Goal: Information Seeking & Learning: Learn about a topic

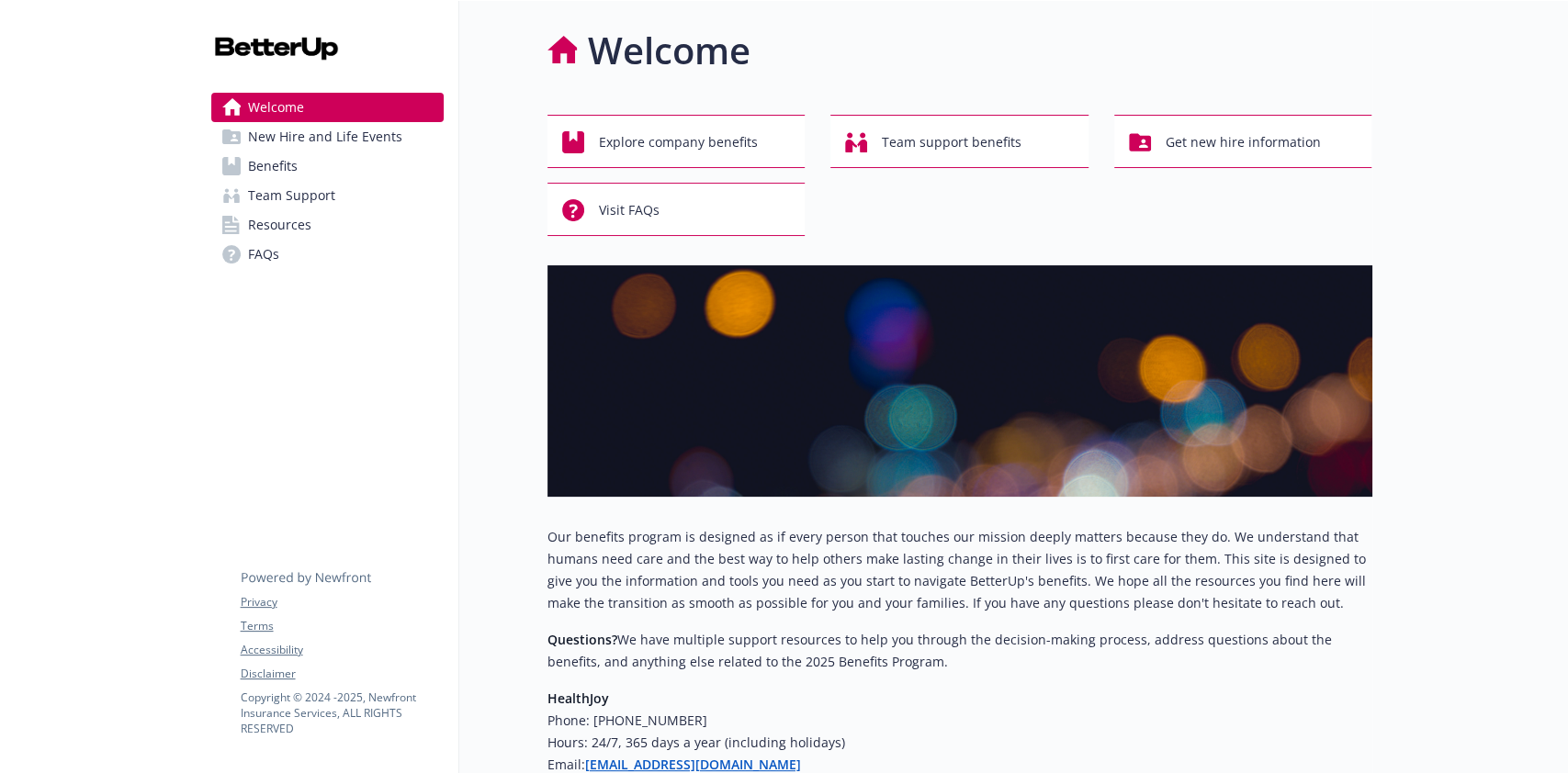
click at [249, 160] on span "Benefits" at bounding box center [273, 166] width 50 height 30
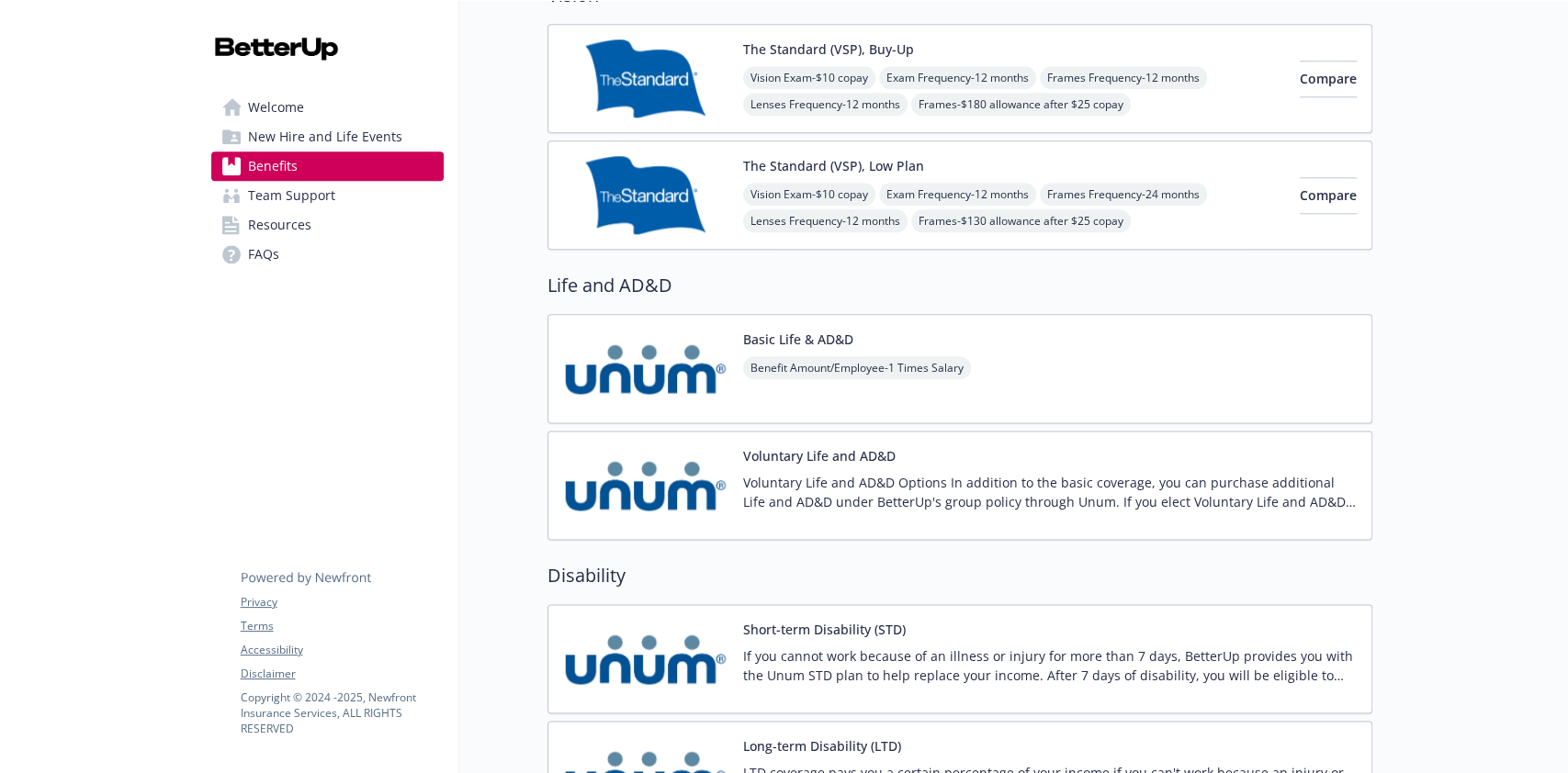
scroll to position [1224, 0]
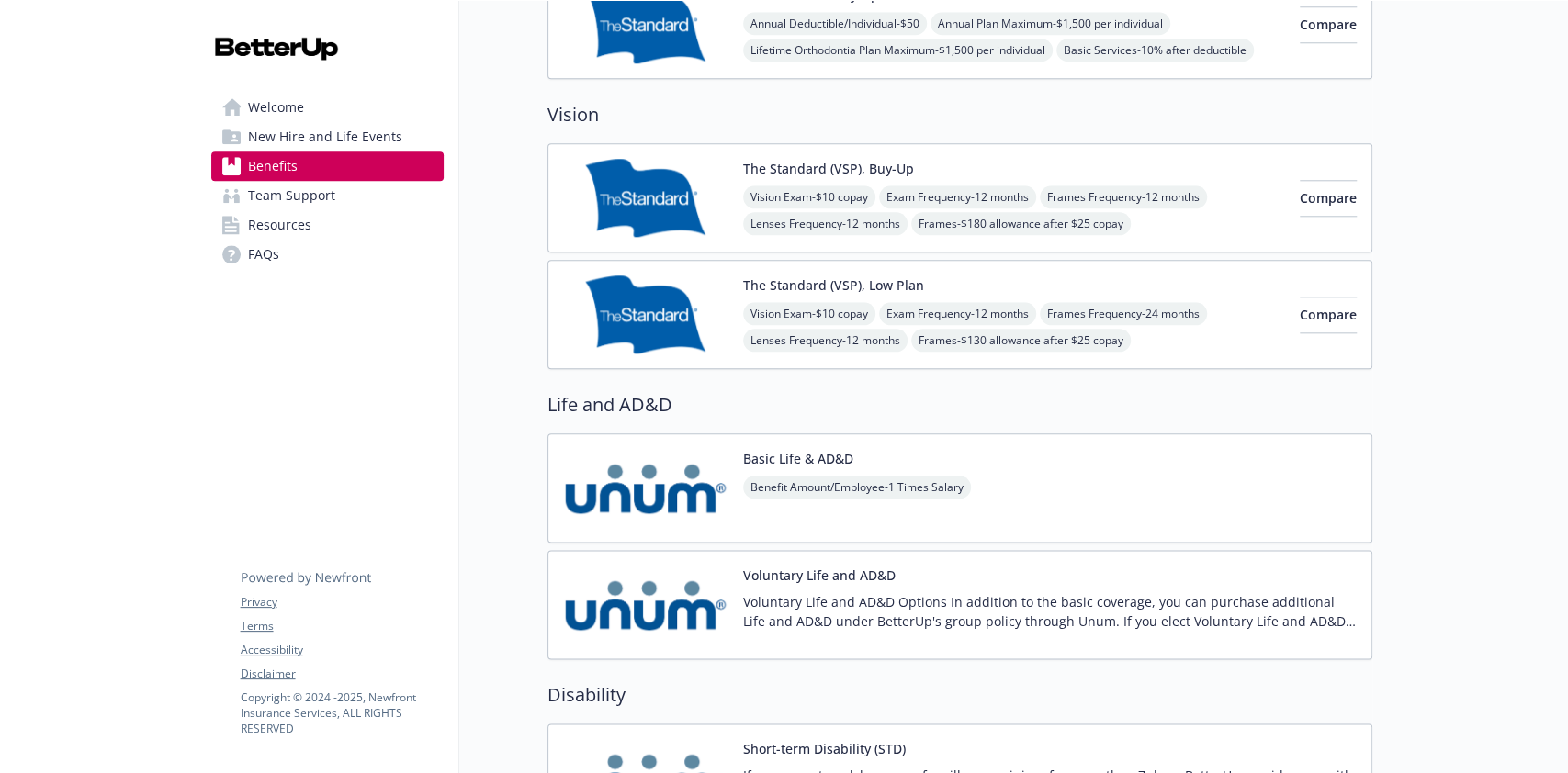
drag, startPoint x: 1236, startPoint y: 494, endPoint x: 1222, endPoint y: 438, distance: 57.7
click at [1227, 453] on div "Basic Life & AD&D Benefit Amount/Employee - 1 Times Salary" at bounding box center [960, 488] width 825 height 110
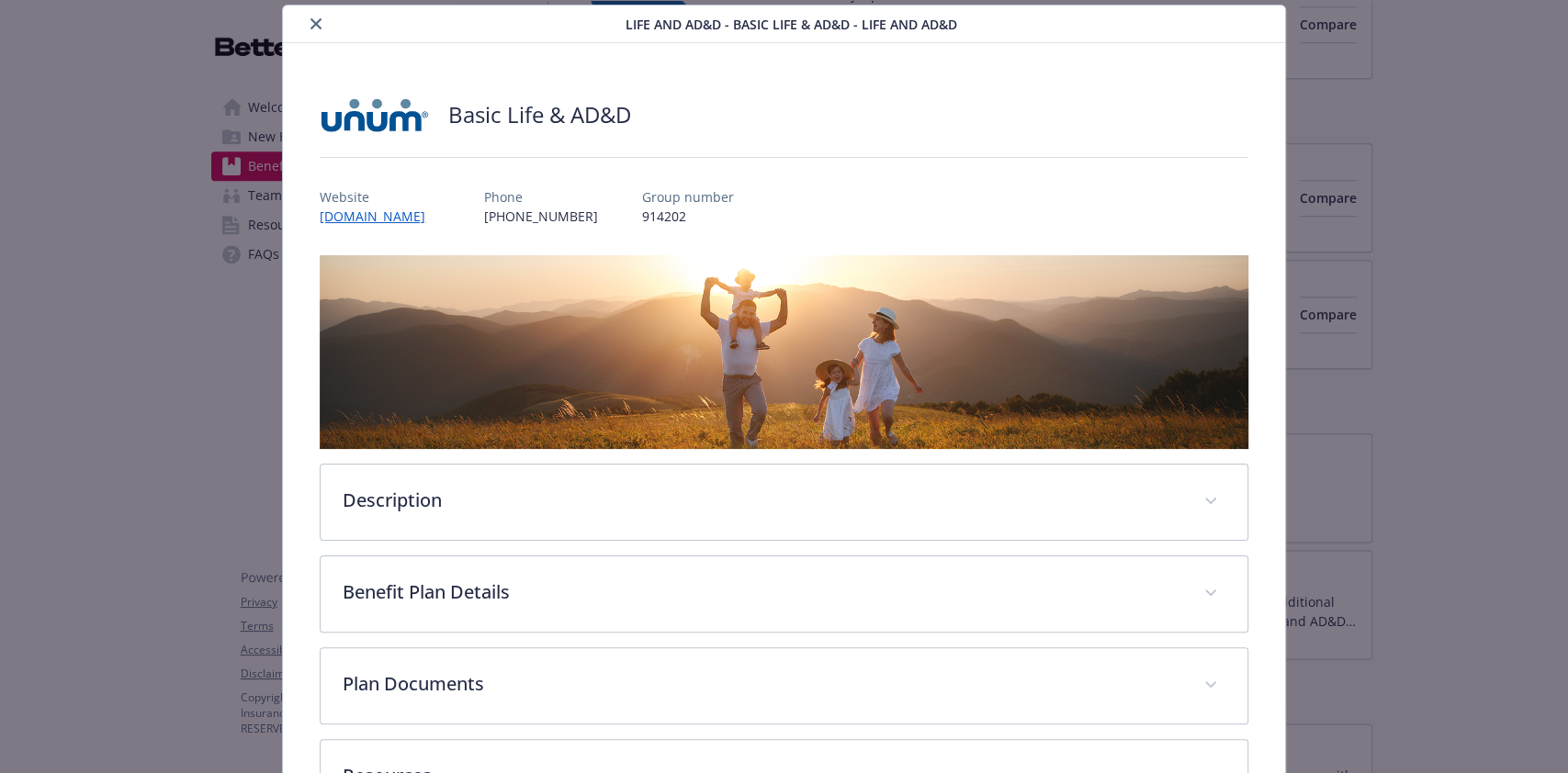
scroll to position [198, 0]
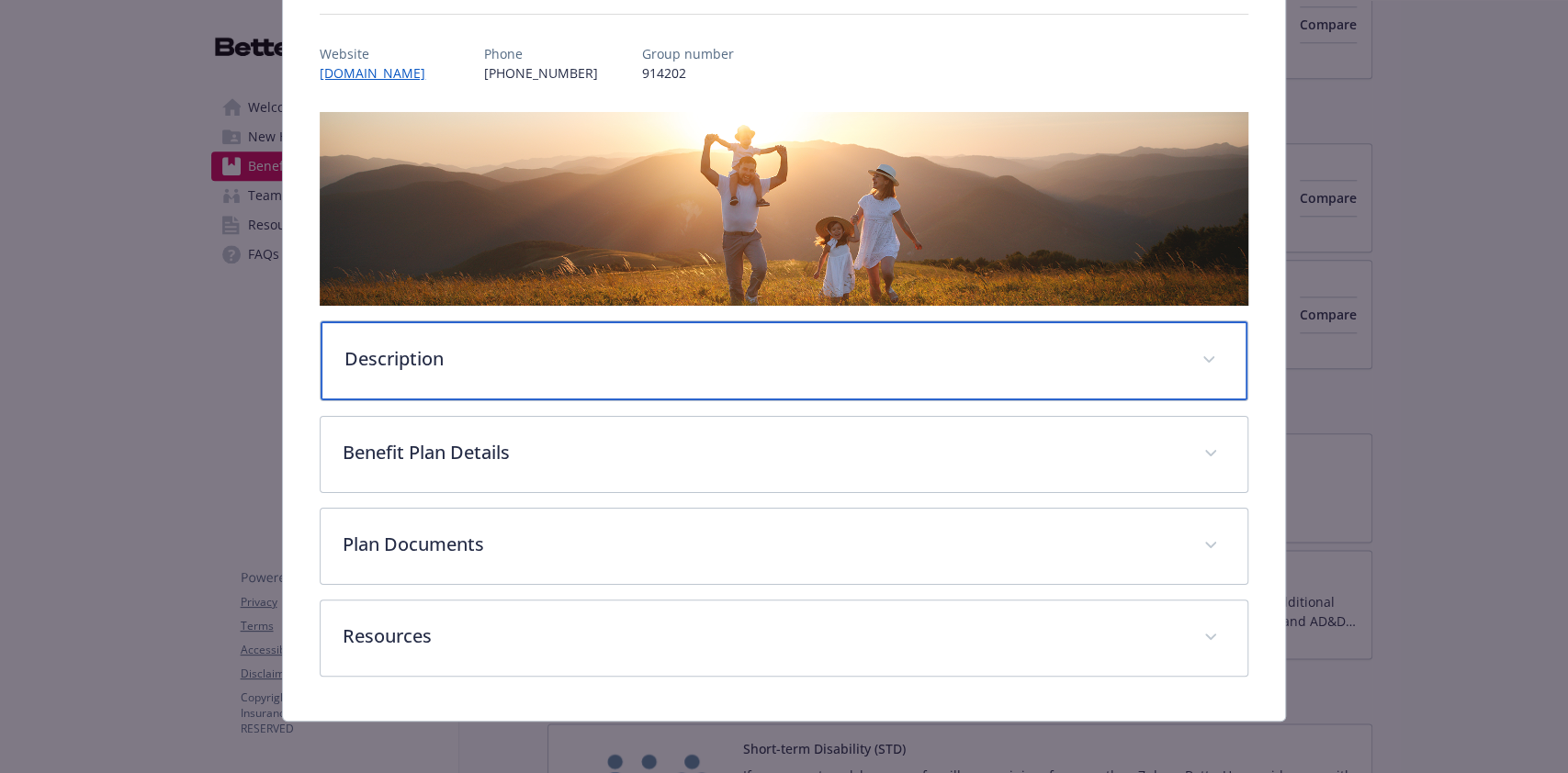
click at [900, 327] on div "Description" at bounding box center [784, 361] width 926 height 79
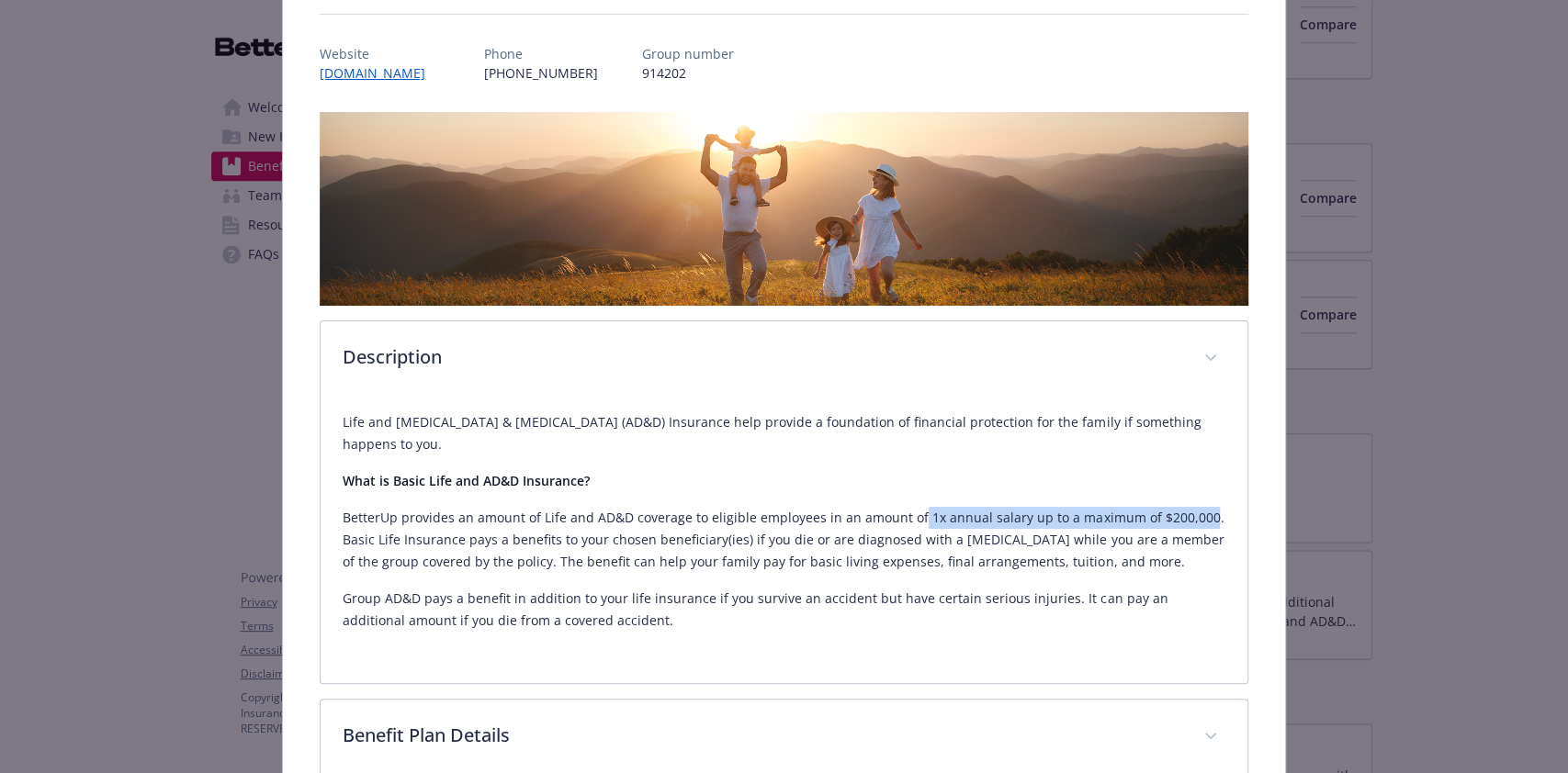
drag, startPoint x: 1168, startPoint y: 516, endPoint x: 910, endPoint y: 516, distance: 258.0
click at [910, 516] on p "BetterUp provides an amount of Life and AD&D coverage to eligible employees in …" at bounding box center [784, 539] width 882 height 66
copy p "1x annual salary up to a maximum of $200,000"
